Goal: Register for event/course

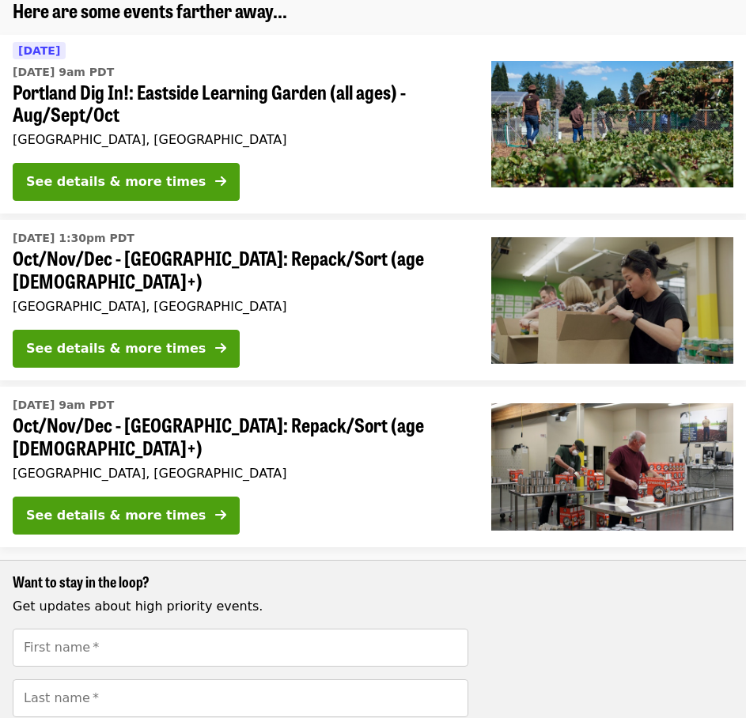
scroll to position [158, 0]
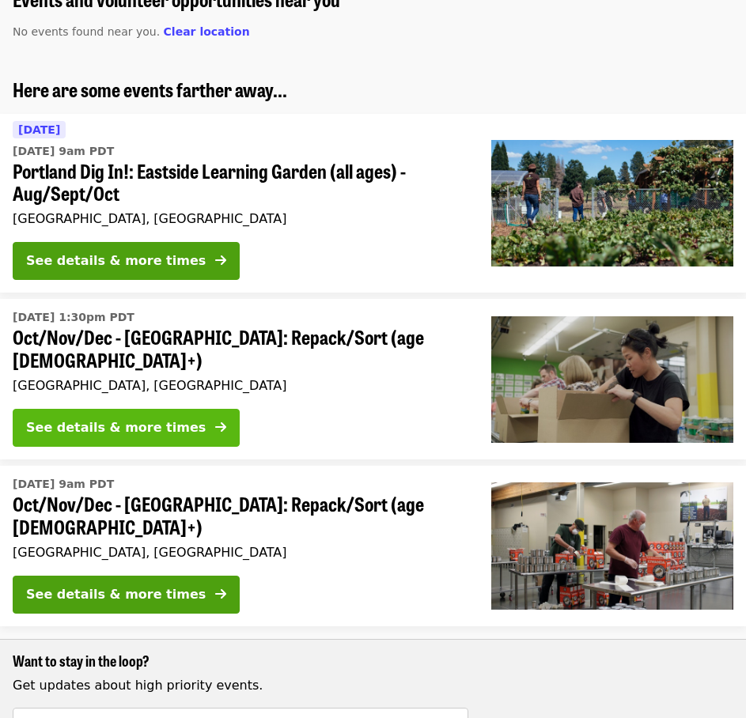
click at [215, 420] on icon "arrow-right icon" at bounding box center [220, 427] width 11 height 15
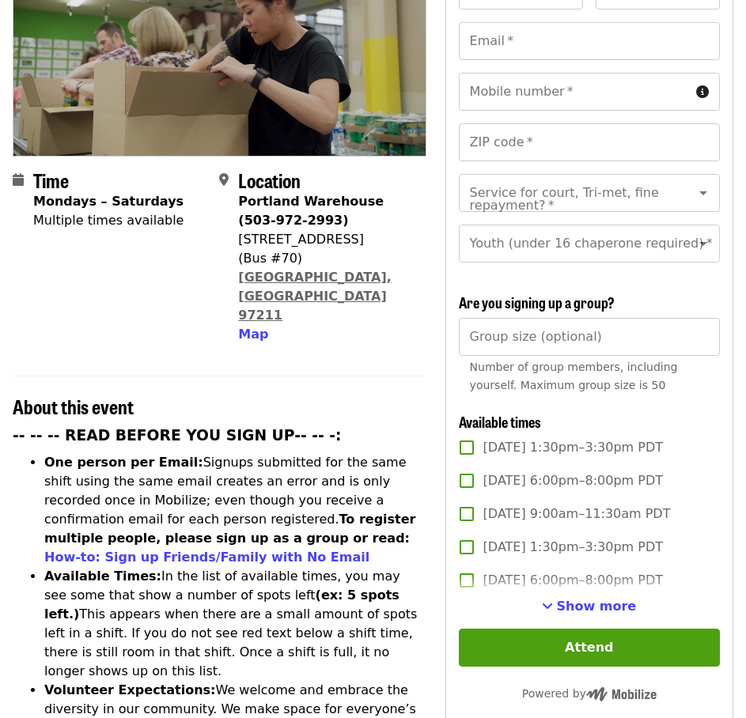
scroll to position [316, 0]
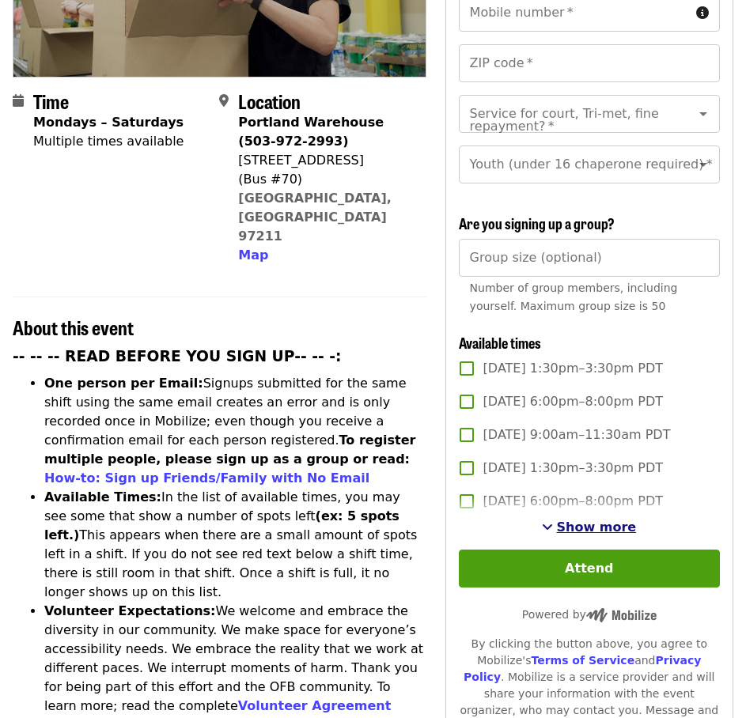
click at [587, 521] on span "Show more" at bounding box center [596, 527] width 80 height 15
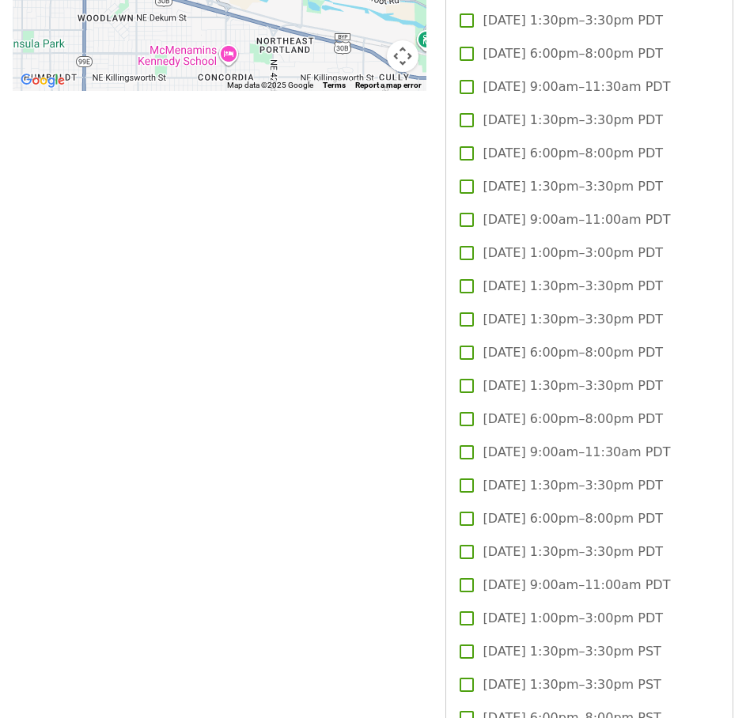
scroll to position [1741, 0]
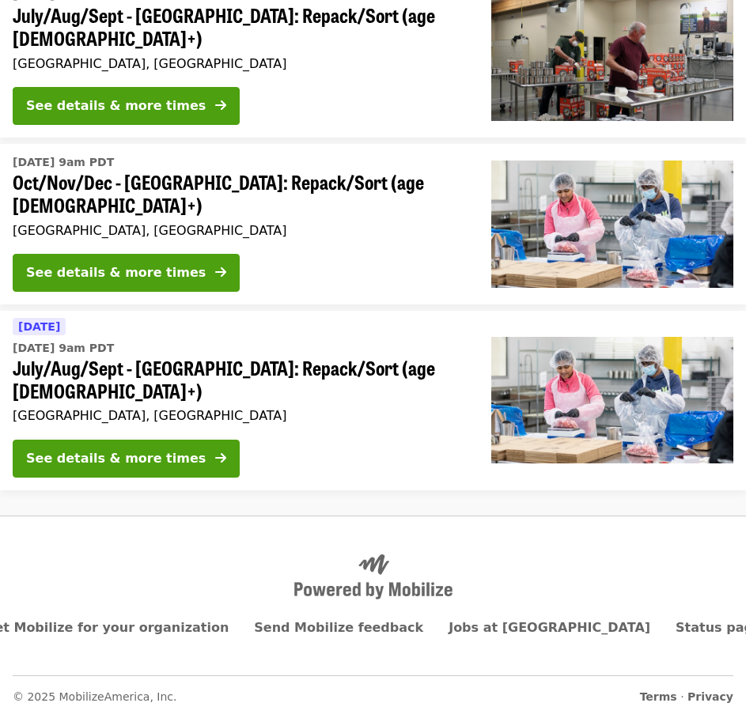
scroll to position [158, 0]
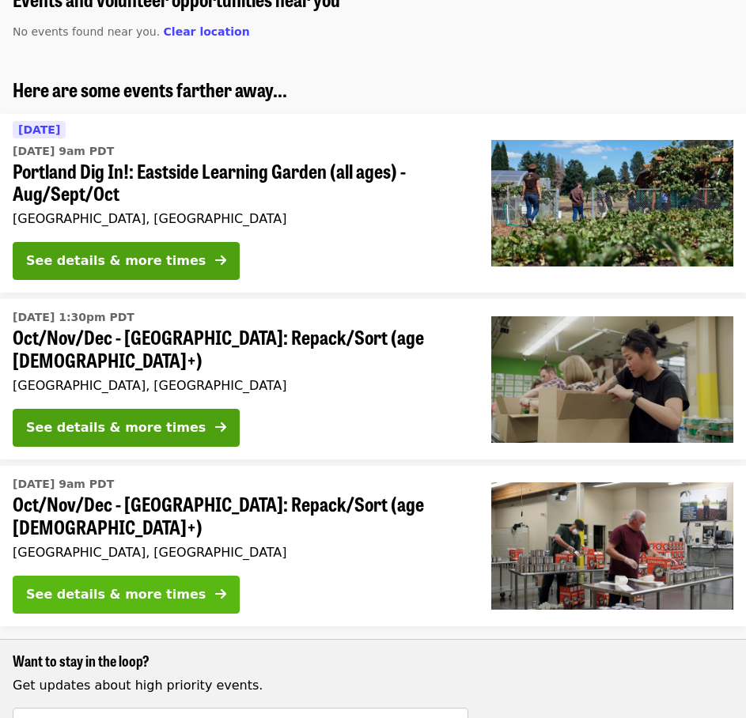
click at [169, 578] on button "See details & more times" at bounding box center [126, 595] width 227 height 38
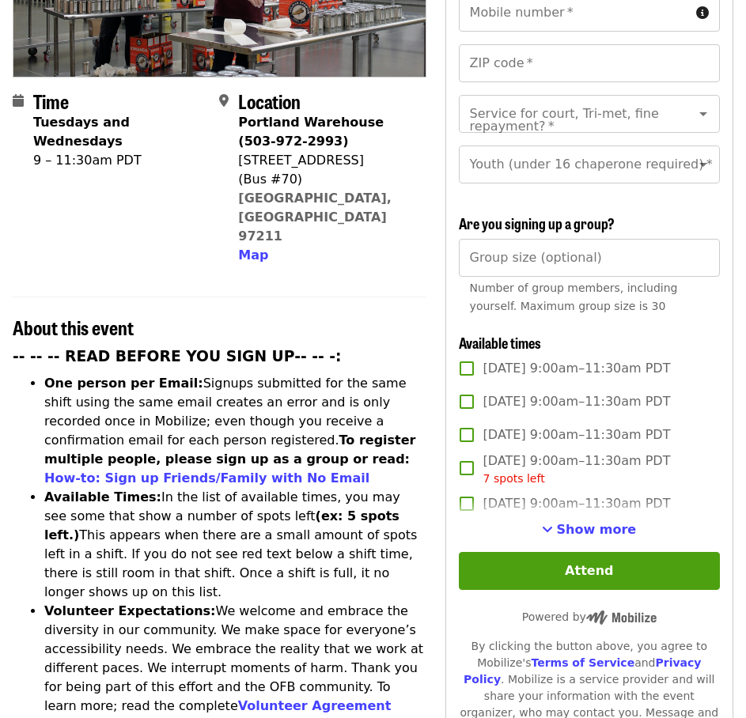
scroll to position [396, 0]
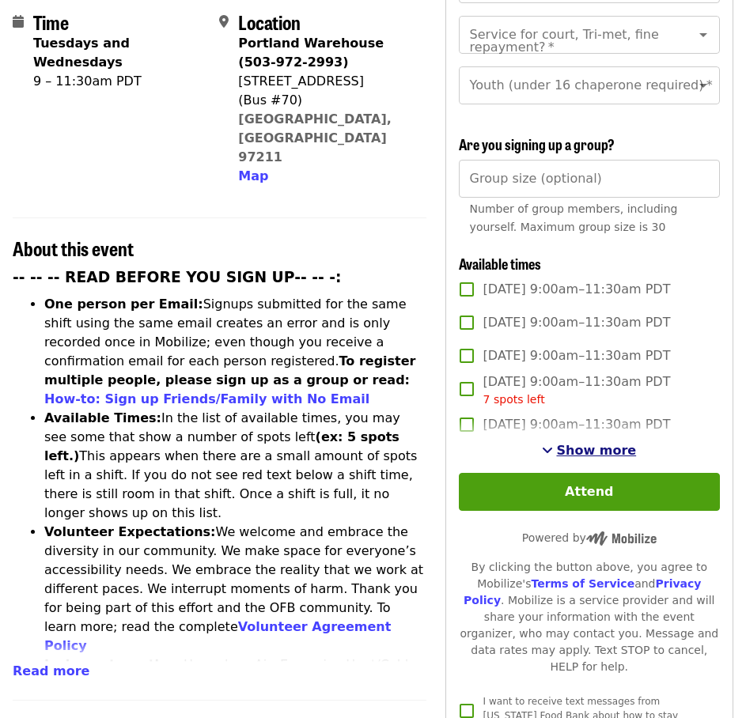
click at [621, 444] on span "Show more" at bounding box center [596, 450] width 80 height 15
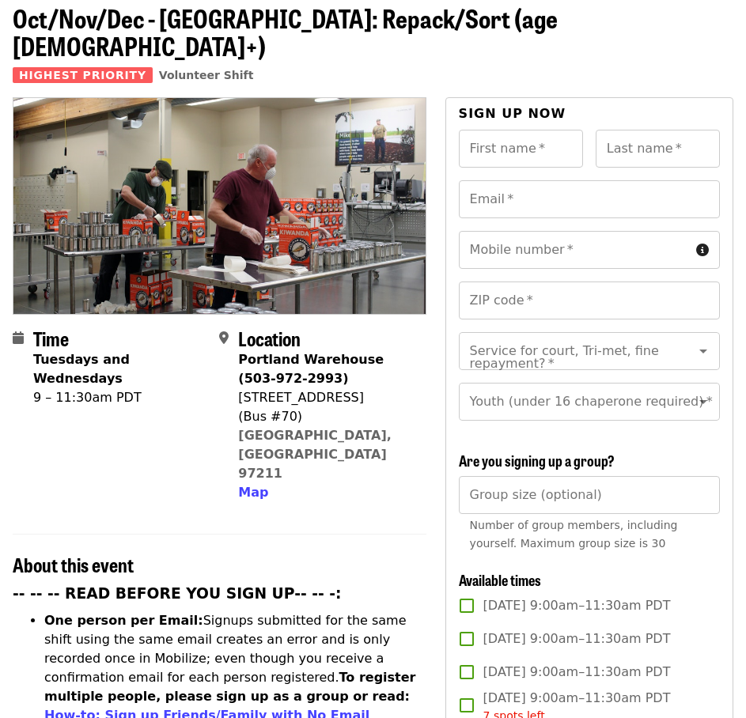
scroll to position [0, 0]
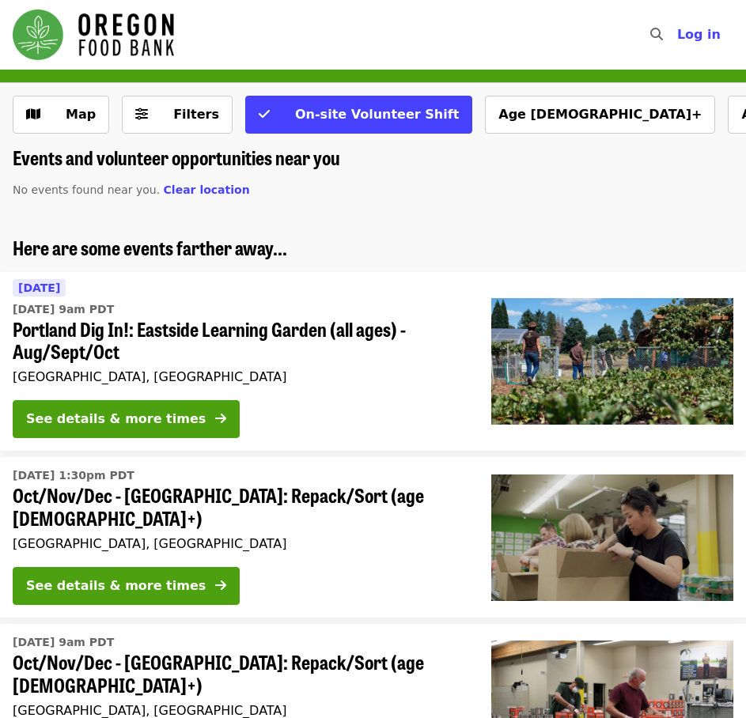
scroll to position [158, 0]
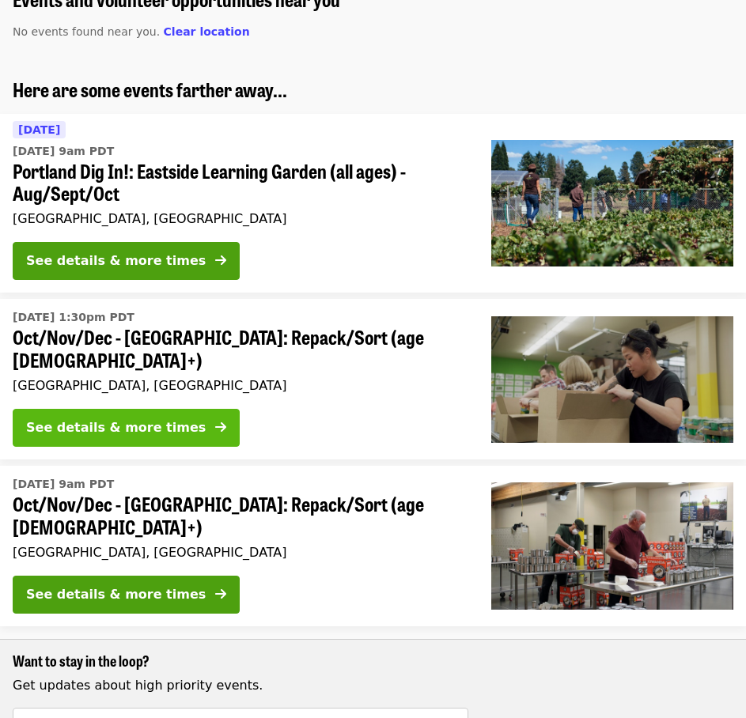
click at [153, 426] on div "See details & more times" at bounding box center [116, 428] width 180 height 19
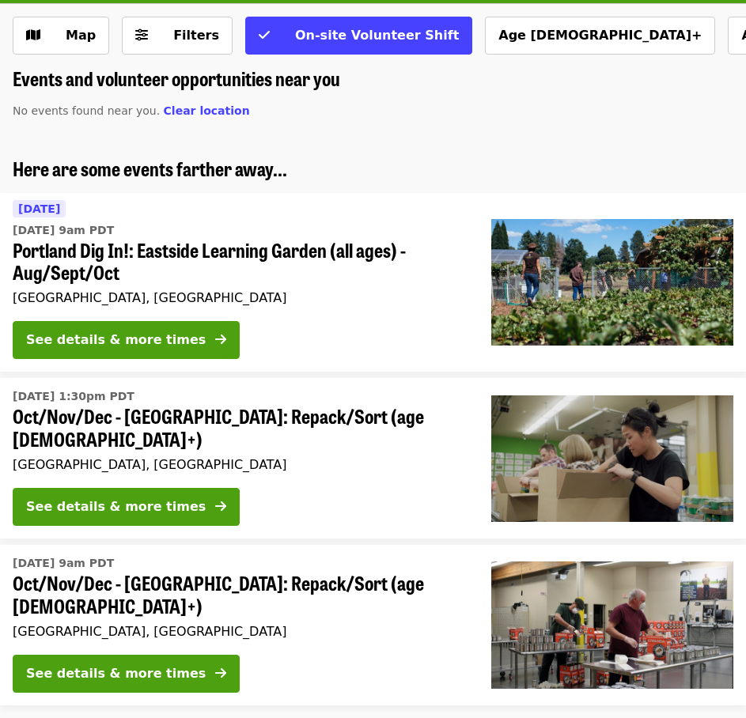
scroll to position [158, 0]
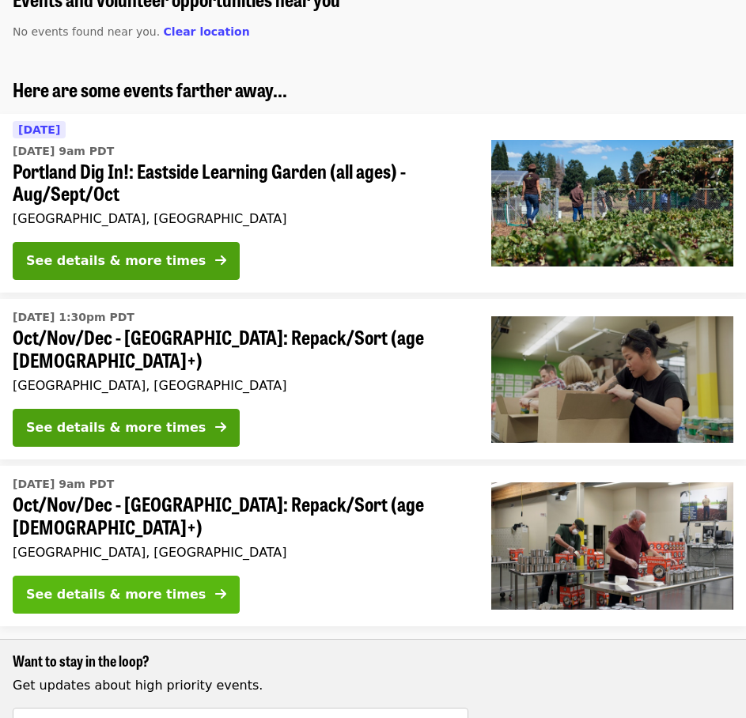
click at [114, 585] on div "See details & more times" at bounding box center [116, 594] width 180 height 19
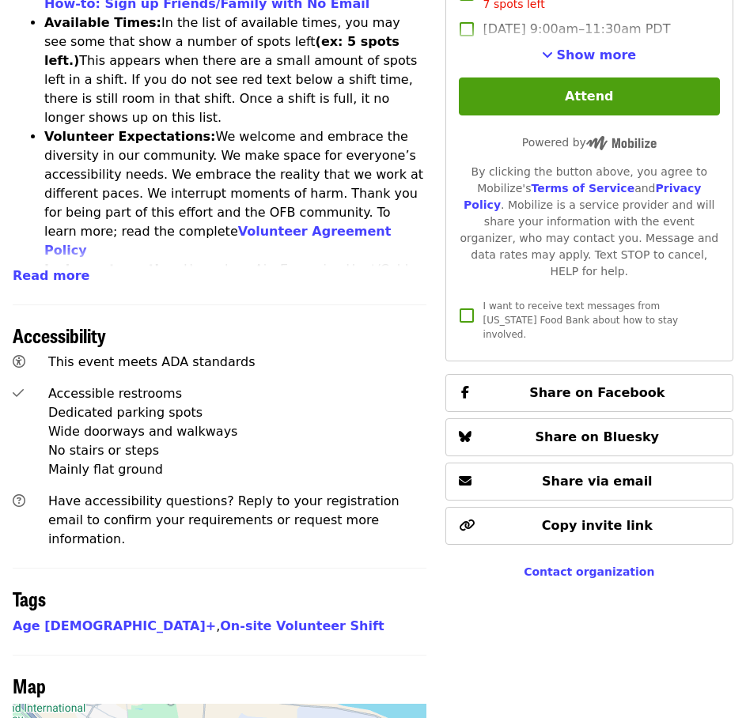
scroll to position [633, 0]
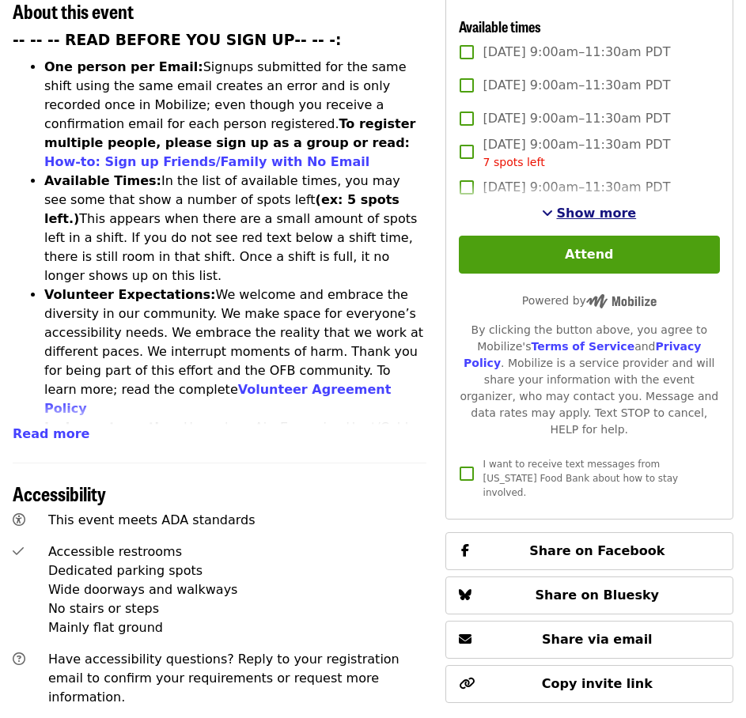
click at [574, 207] on span "Show more" at bounding box center [596, 213] width 80 height 15
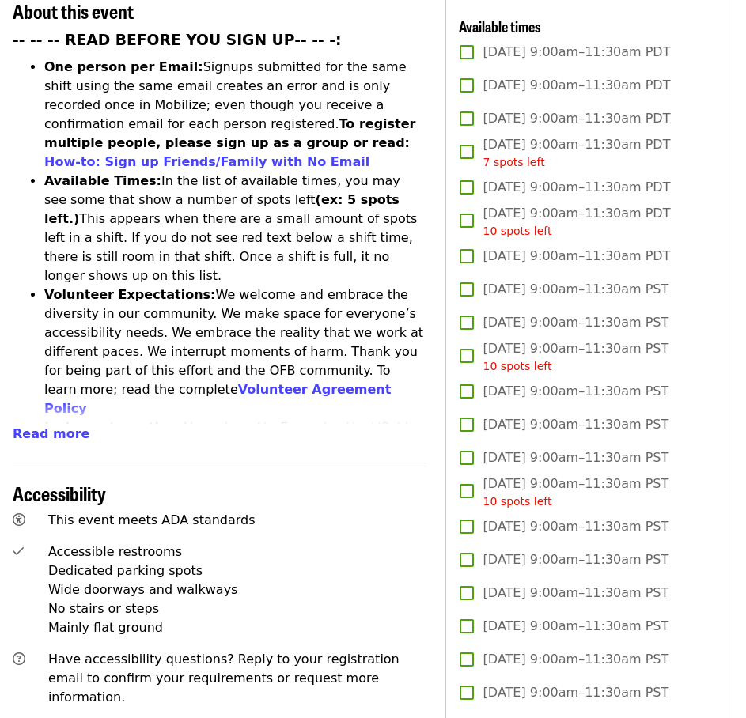
scroll to position [158, 0]
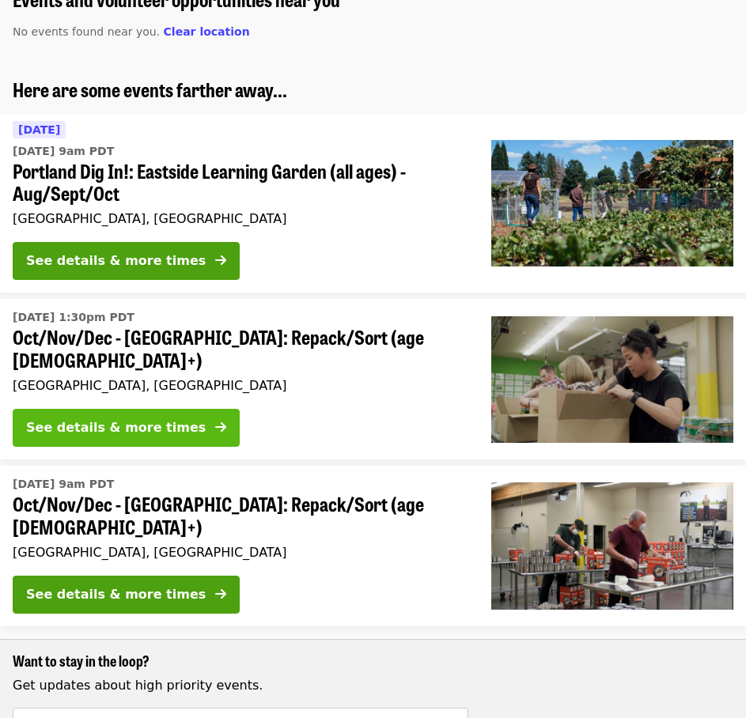
click at [170, 419] on button "See details & more times" at bounding box center [126, 428] width 227 height 38
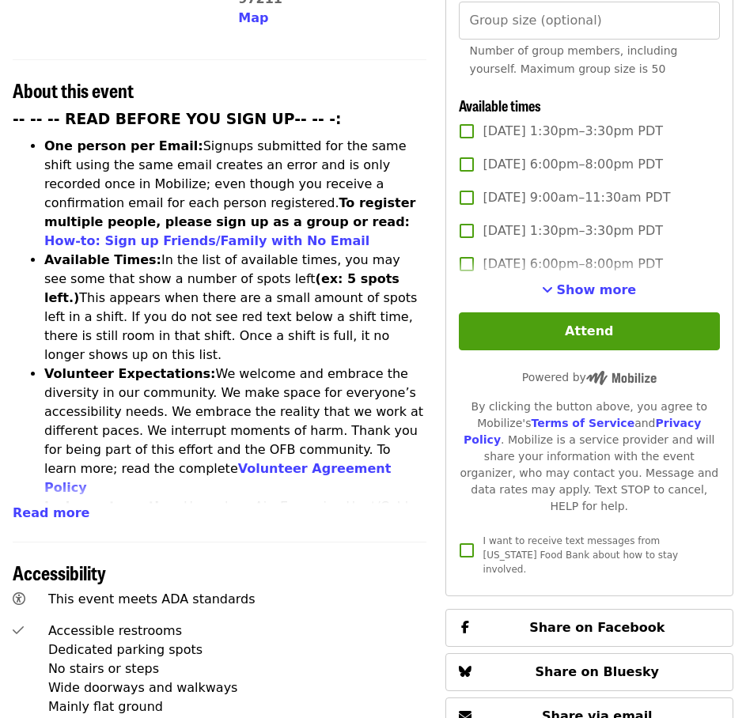
scroll to position [633, 0]
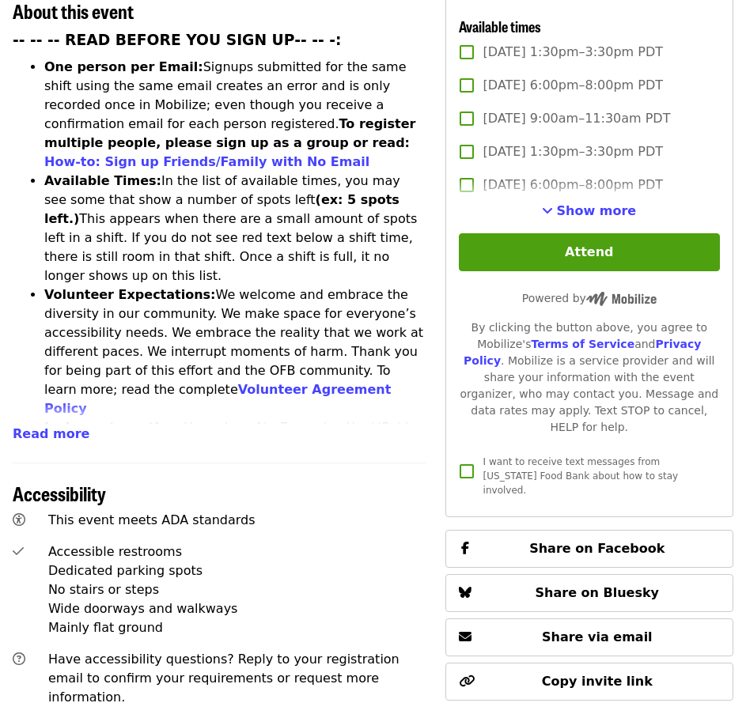
click at [76, 369] on div "-- -- -- READ BEFORE YOU SIGN UP-- -- -: One person per Email: Signups submitte…" at bounding box center [220, 236] width 414 height 415
click at [66, 426] on span "Read more" at bounding box center [51, 433] width 77 height 15
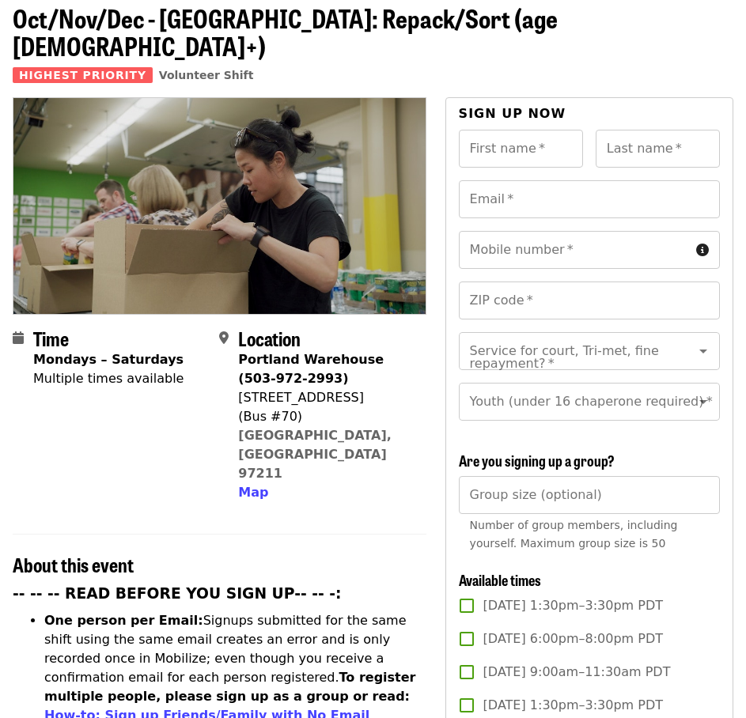
scroll to position [0, 0]
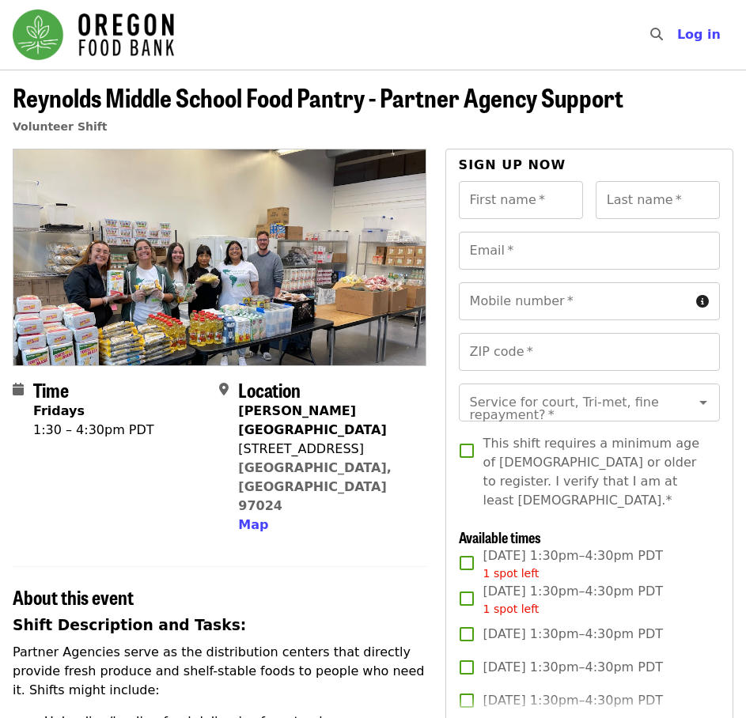
scroll to position [316, 0]
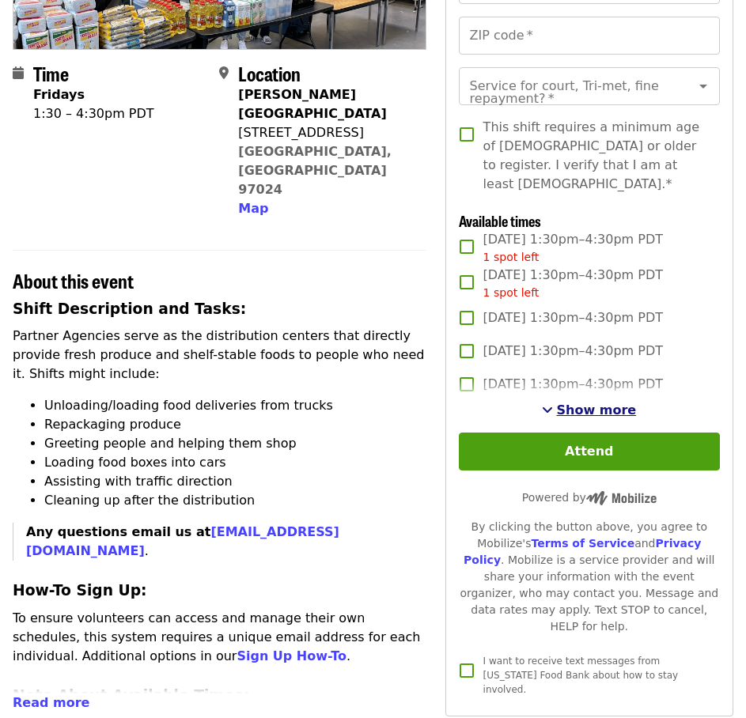
click at [589, 409] on span "Show more" at bounding box center [596, 410] width 80 height 15
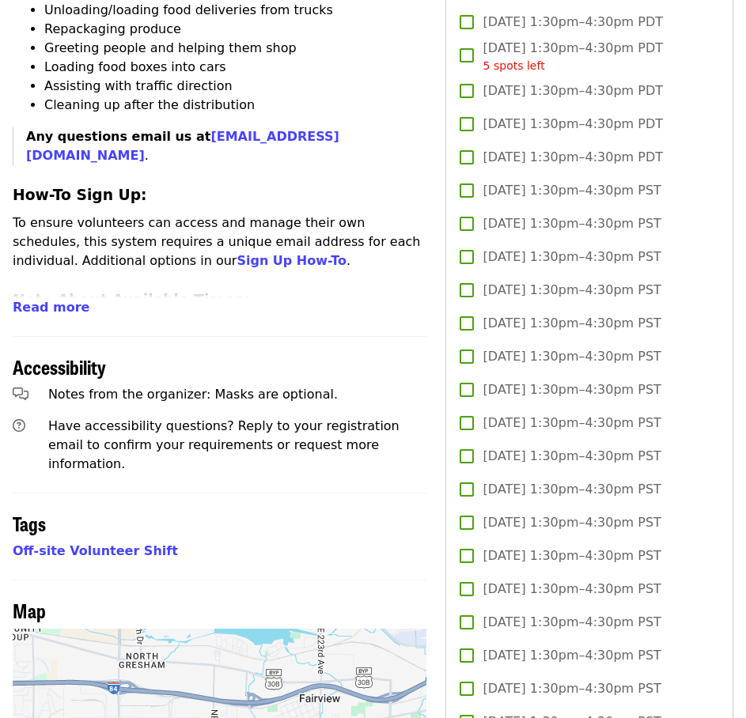
scroll to position [791, 0]
